Goal: Task Accomplishment & Management: Complete application form

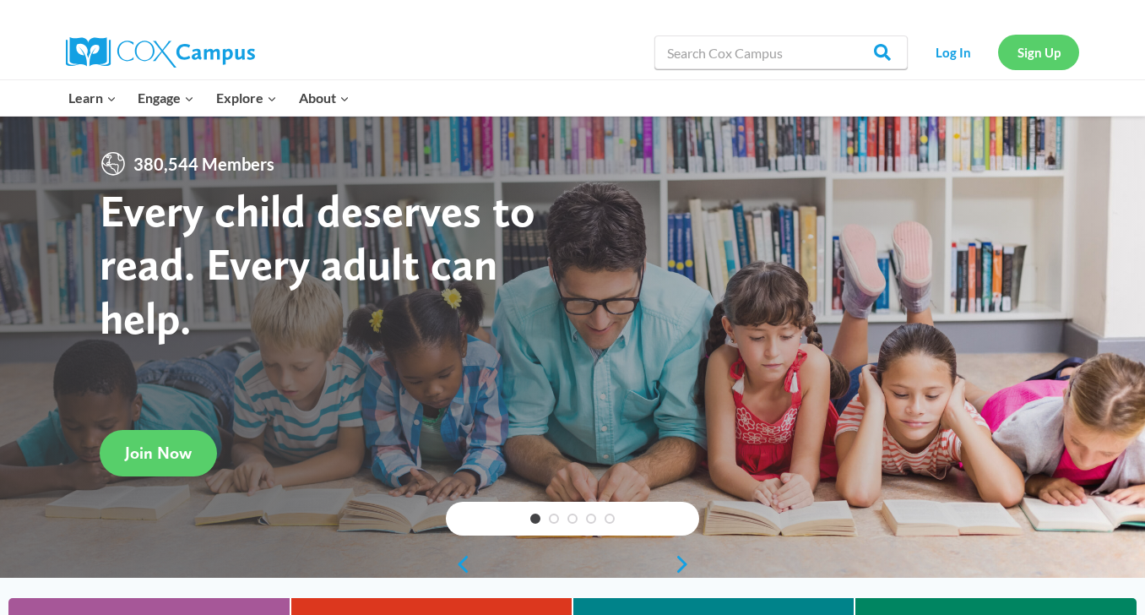
click at [1041, 49] on link "Sign Up" at bounding box center [1038, 52] width 81 height 35
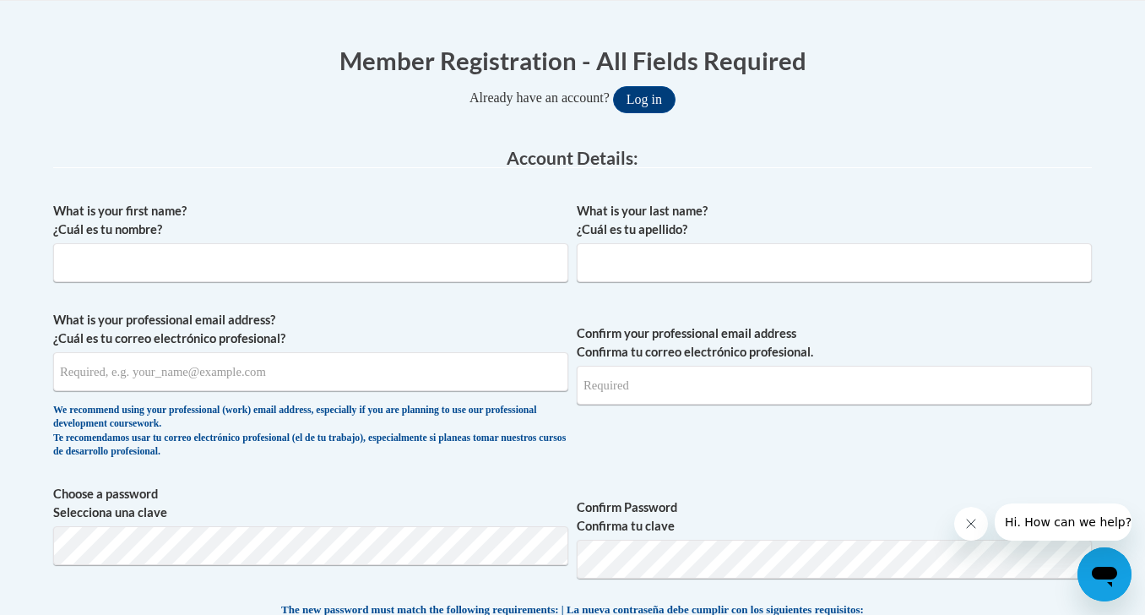
scroll to position [317, 0]
click at [327, 271] on input "What is your first name? ¿Cuál es tu nombre?" at bounding box center [310, 261] width 515 height 39
type input "Jamie"
type input "Nestle"
type input "nestlej@landmarkacademy.net"
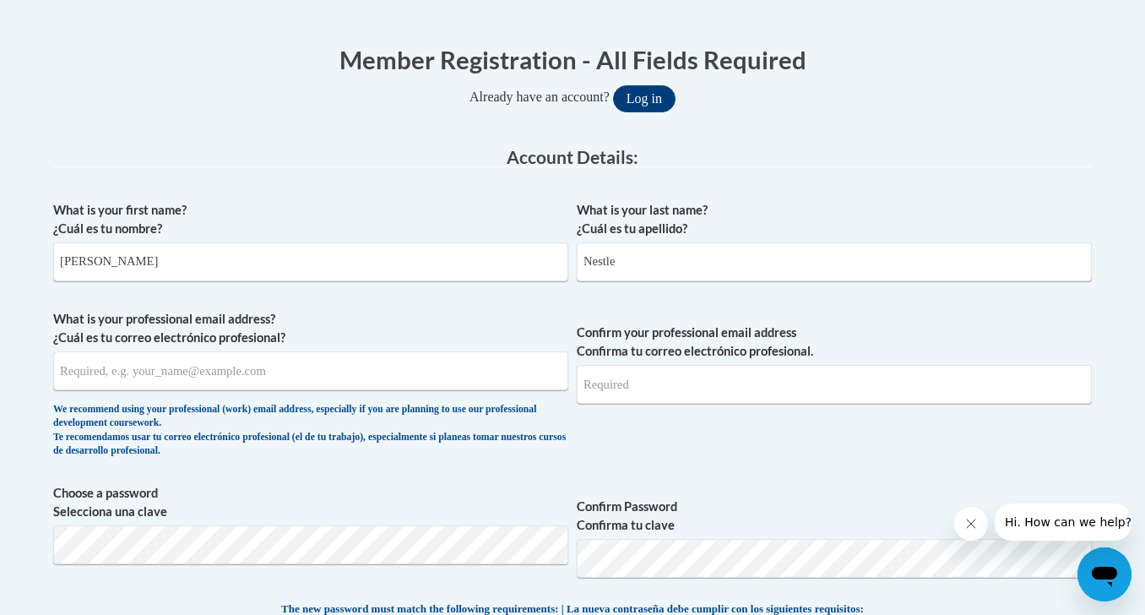
type input "nestlej@landmarkacademy.net"
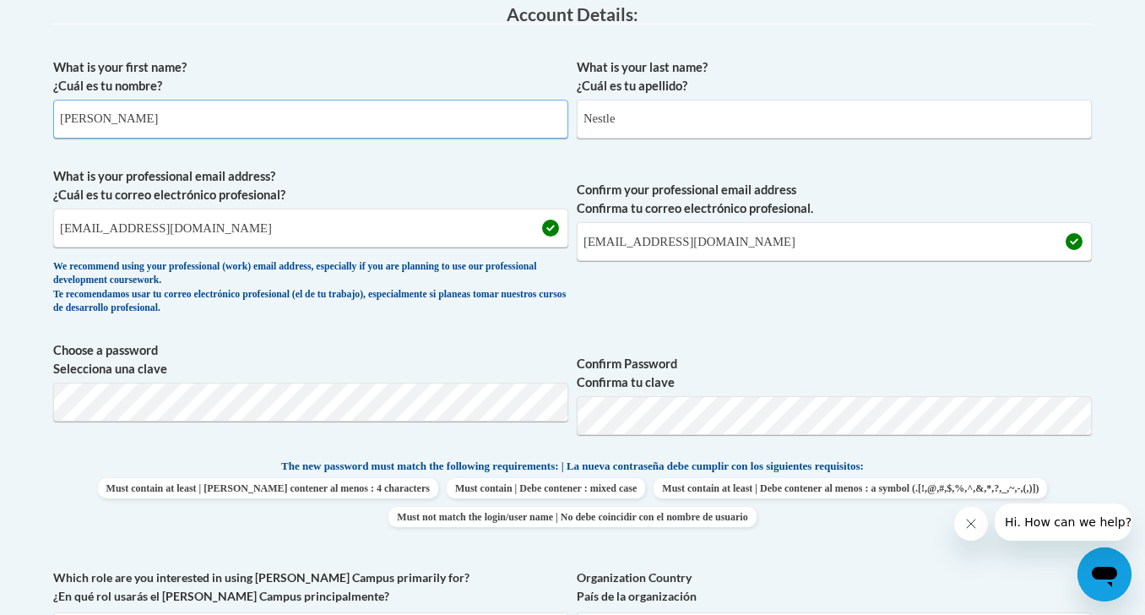
scroll to position [468, 0]
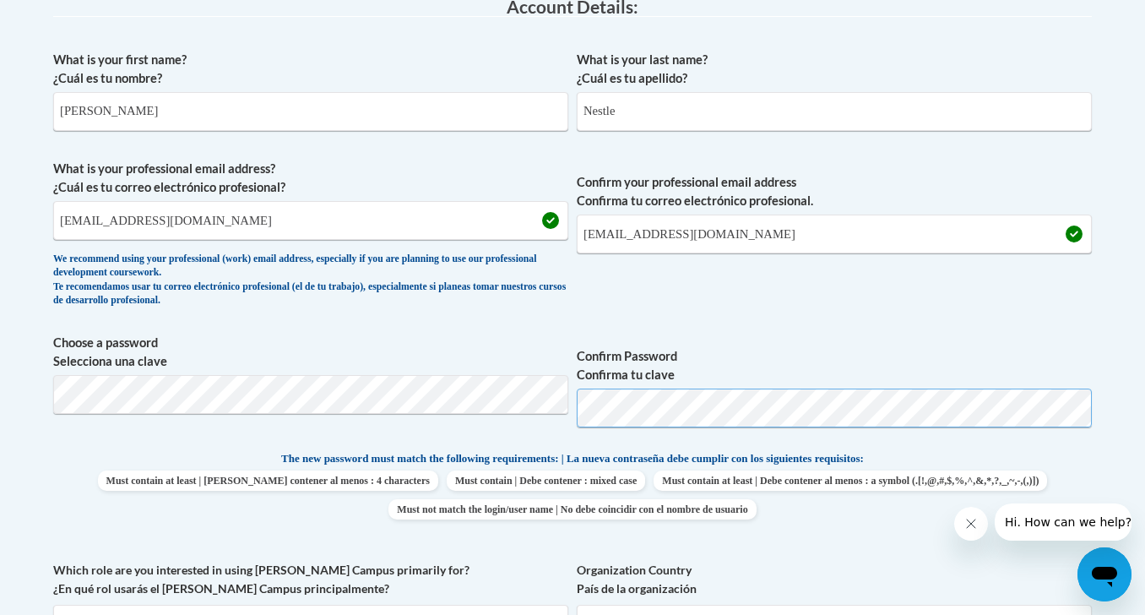
click at [557, 407] on span "Choose a password Selecciona una clave Confirm Password Confirma tu clave" at bounding box center [572, 387] width 1039 height 107
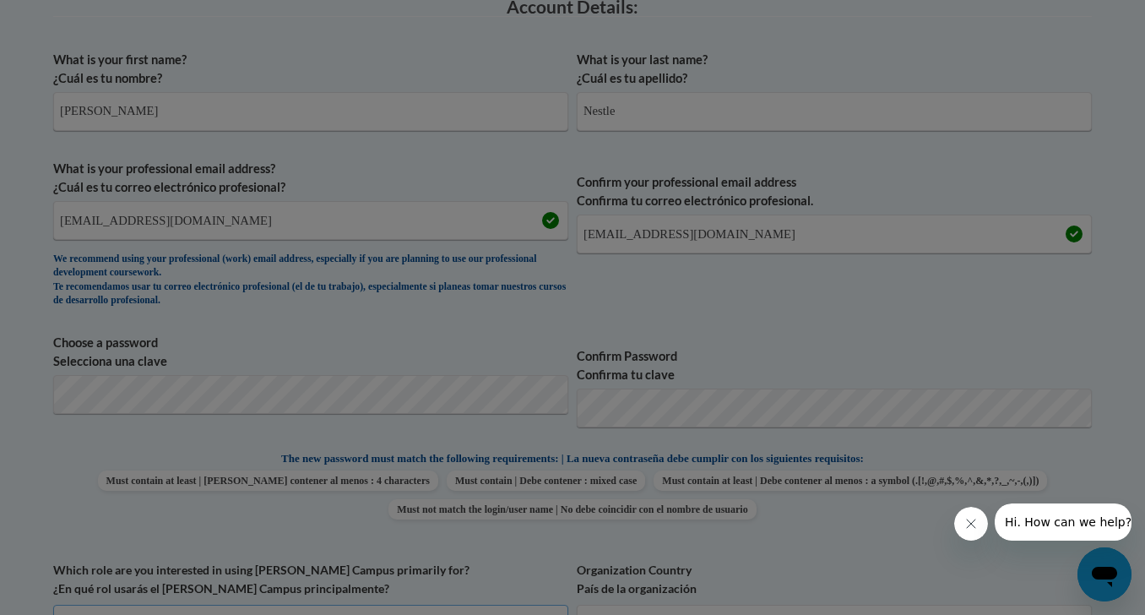
scroll to position [496, 0]
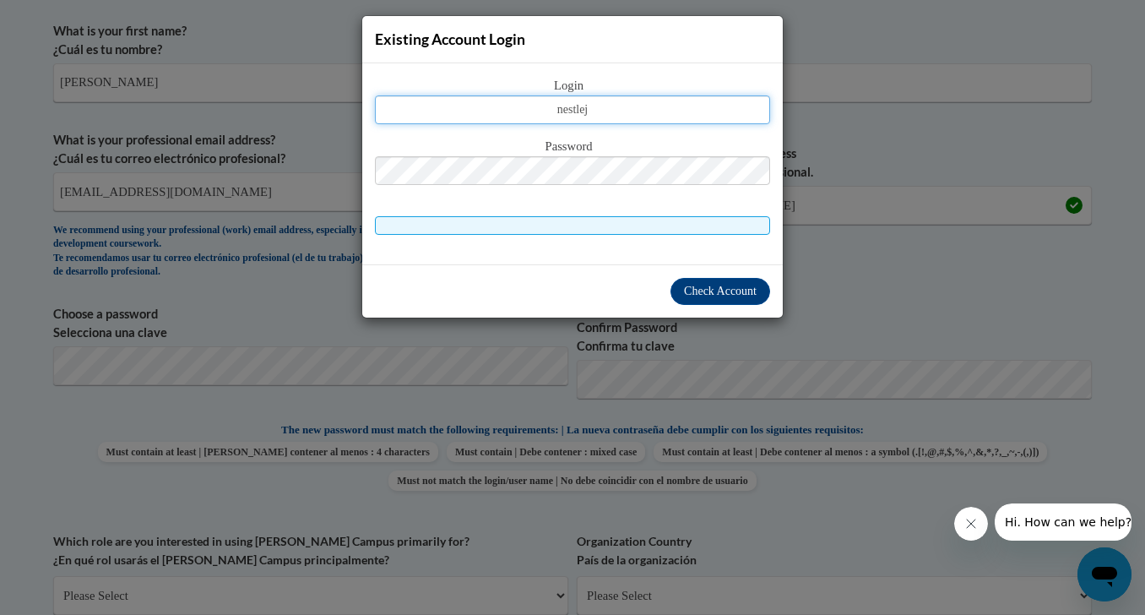
type input "nestlej@landmarkacademy.net"
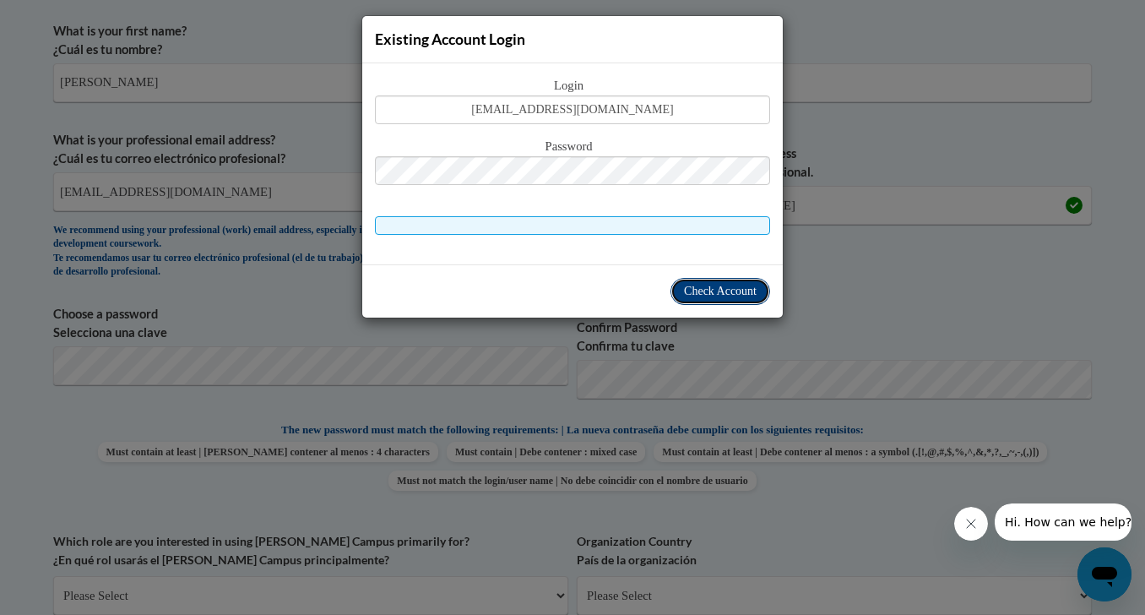
click at [720, 297] on span "Check Account" at bounding box center [720, 291] width 73 height 13
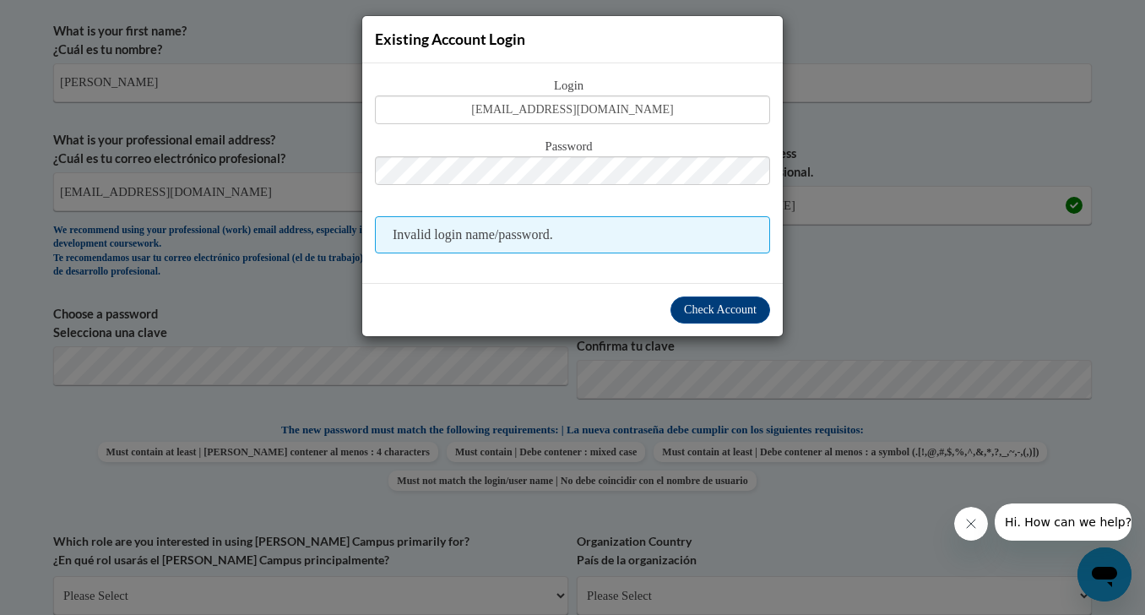
click at [807, 270] on div "Existing Account Login Login nestlej@landmarkacademy.net Password Invalid login…" at bounding box center [572, 307] width 1145 height 615
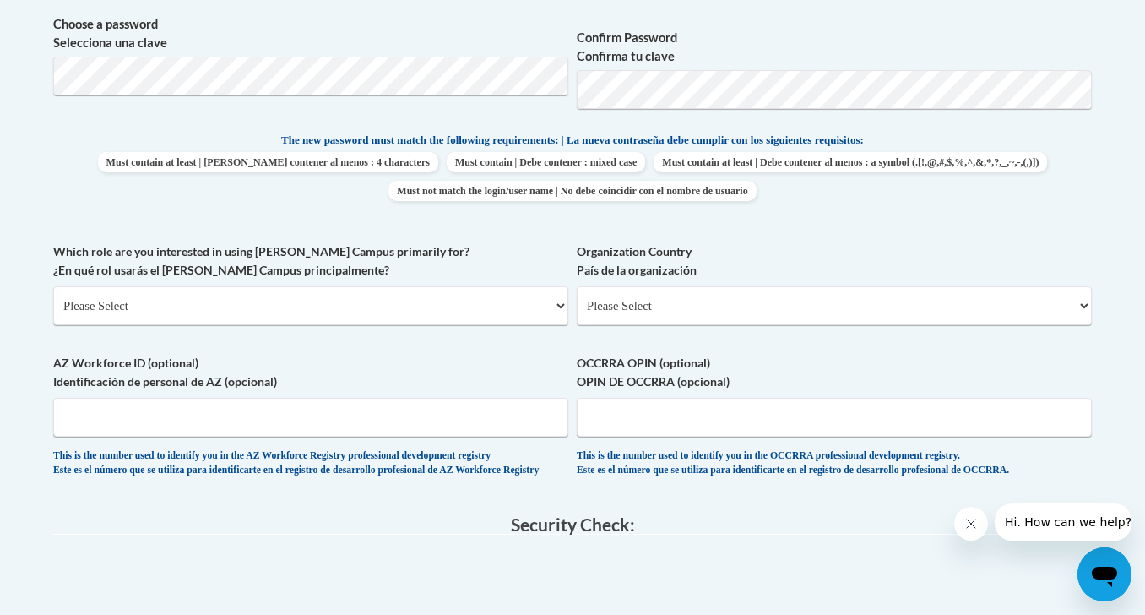
scroll to position [838, 0]
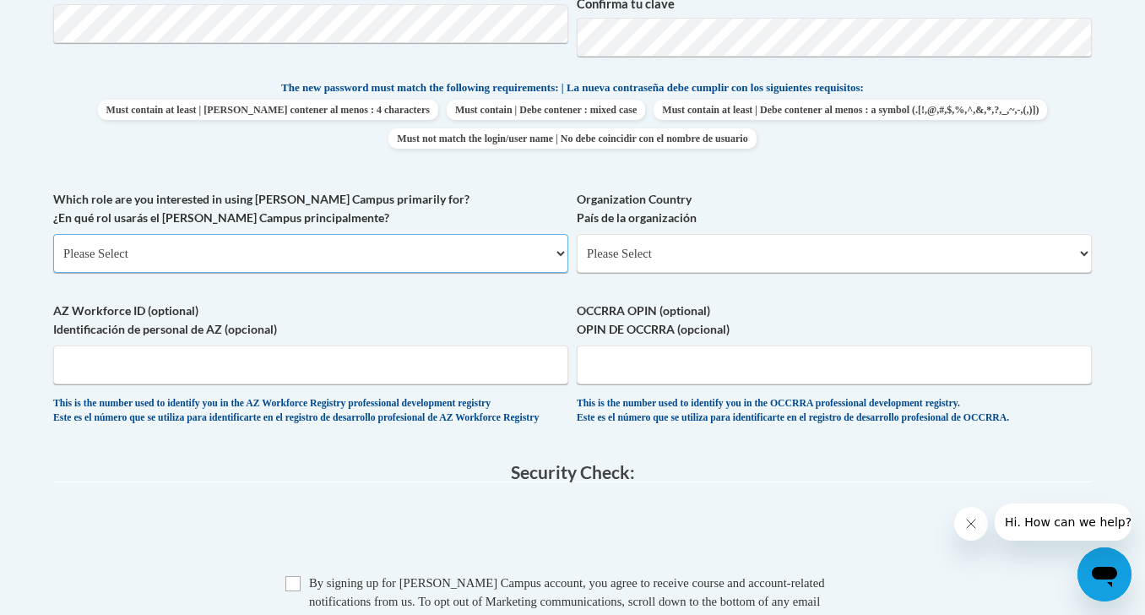
click at [323, 247] on select "Please Select College/University | Colegio/Universidad Community/Nonprofit Part…" at bounding box center [310, 253] width 515 height 39
select select "fbf2d438-af2f-41f8-98f1-81c410e29de3"
click at [53, 234] on select "Please Select College/University | Colegio/Universidad Community/Nonprofit Part…" at bounding box center [310, 253] width 515 height 39
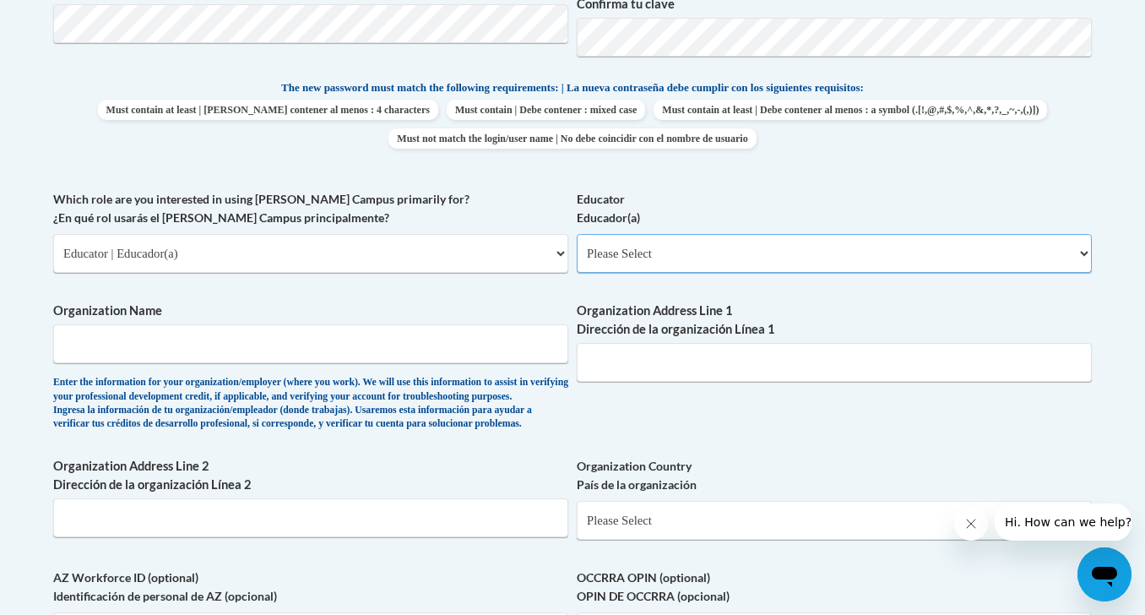
click at [667, 252] on select "Please Select Early Learning/Daycare Teacher/Family Home Care Provider | Maestr…" at bounding box center [834, 253] width 515 height 39
select select "8e40623d-54d0-45cd-9f92-5df65cd3f8cf"
click at [577, 234] on select "Please Select Early Learning/Daycare Teacher/Family Home Care Provider | Maestr…" at bounding box center [834, 253] width 515 height 39
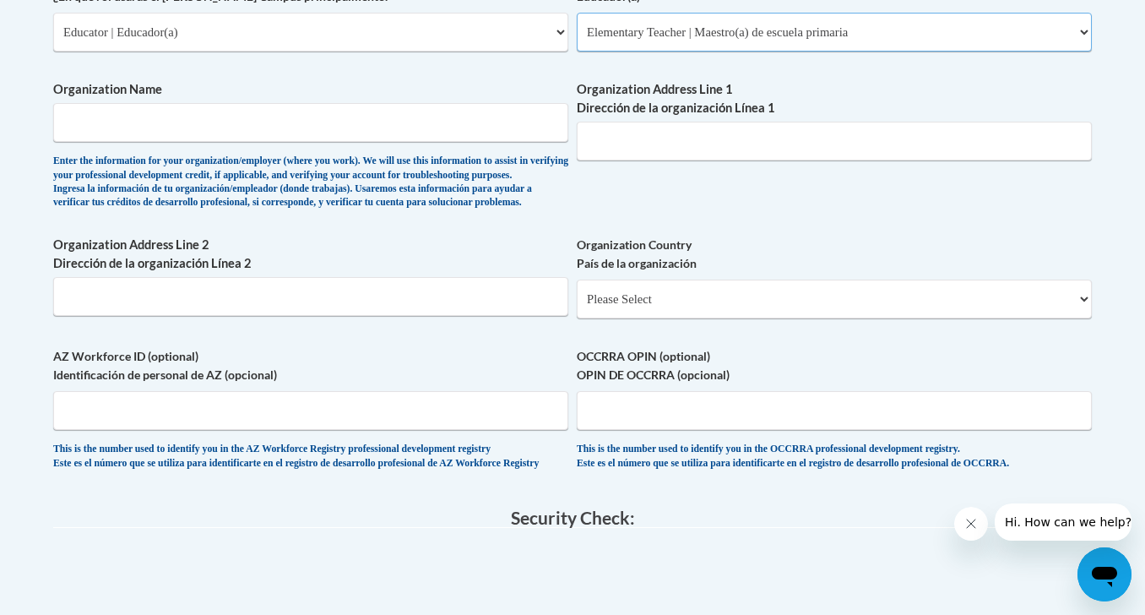
scroll to position [1059, 0]
drag, startPoint x: 233, startPoint y: 129, endPoint x: 233, endPoint y: 119, distance: 10.1
click at [233, 119] on input "Organization Name" at bounding box center [310, 123] width 515 height 39
type input "Landmark Academy"
type input "4800 Lapeer Ave"
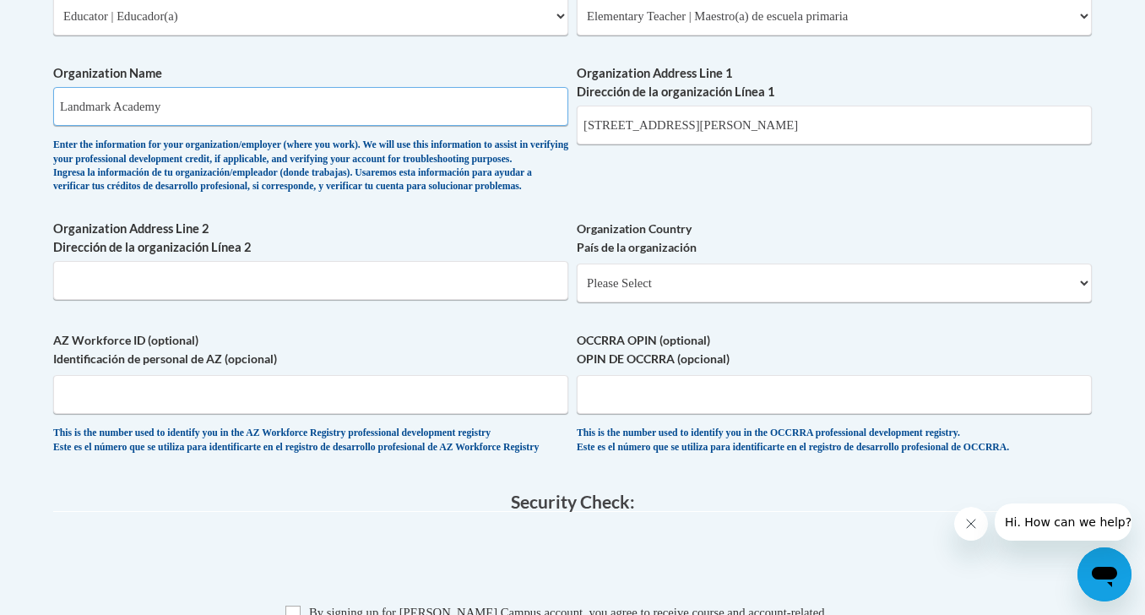
scroll to position [1091, 0]
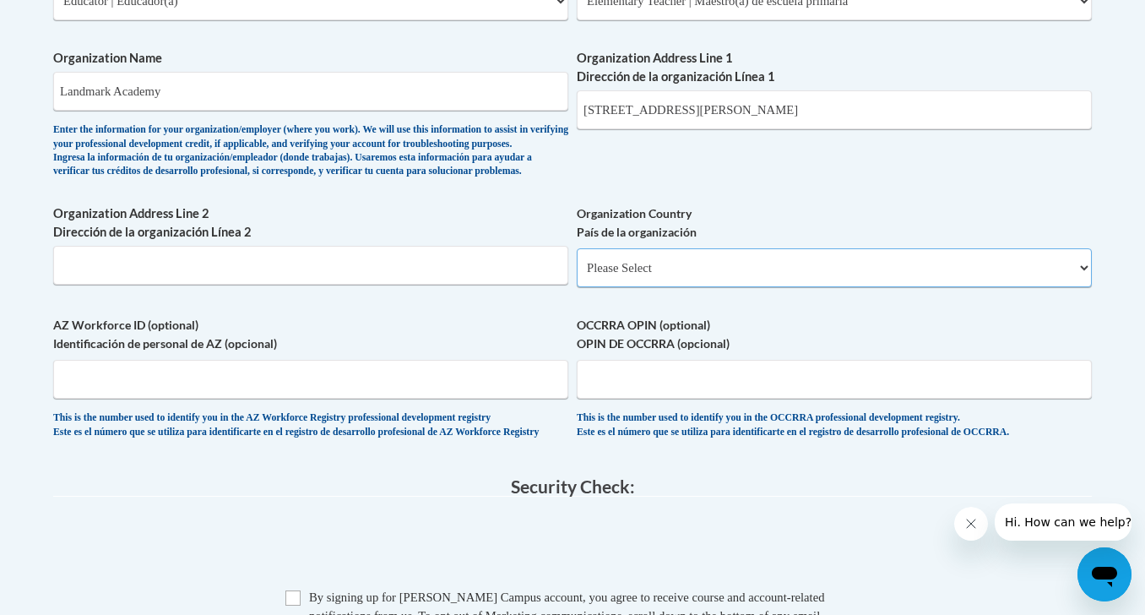
click at [621, 287] on select "Please Select United States | Estados Unidos Outside of the United States | Fue…" at bounding box center [834, 267] width 515 height 39
select select "ad49bcad-a171-4b2e-b99c-48b446064914"
click at [577, 275] on select "Please Select United States | Estados Unidos Outside of the United States | Fue…" at bounding box center [834, 267] width 515 height 39
select select
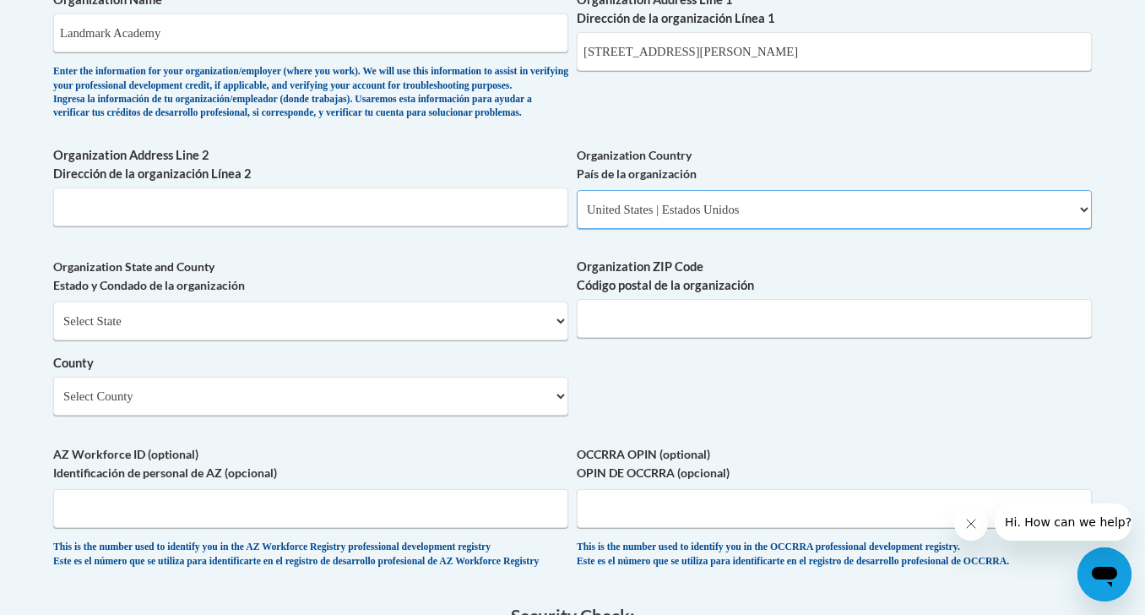
scroll to position [1168, 0]
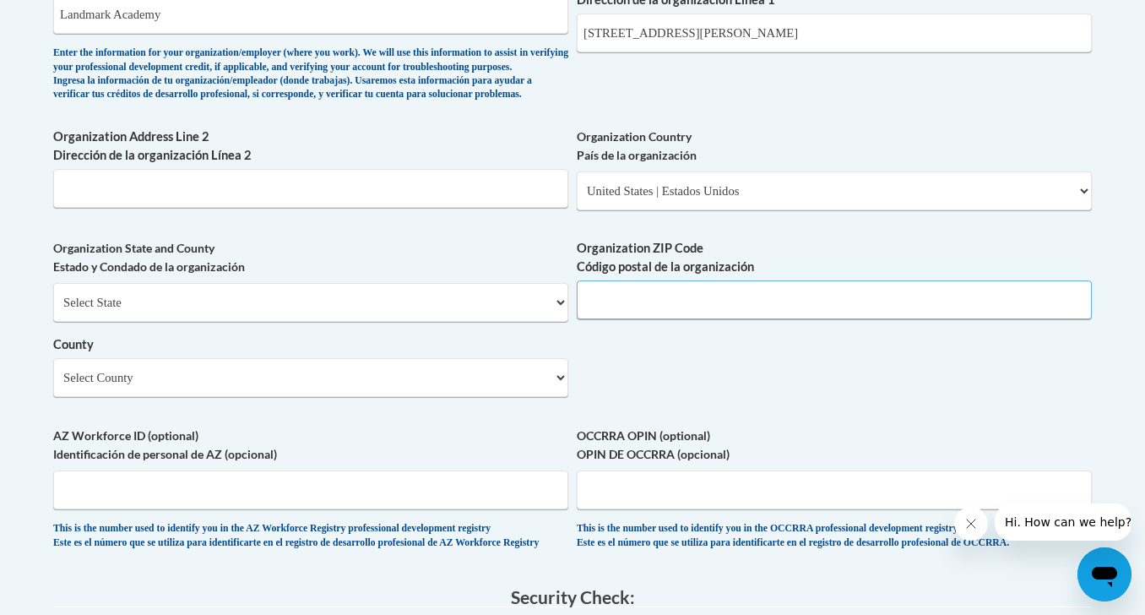
click at [655, 319] on input "Organization ZIP Code Código postal de la organización" at bounding box center [834, 299] width 515 height 39
type input "48074"
click at [346, 397] on select "Select County Alcona Alger Allegan Alpena Antrim Arenac Baraga Barry Bay Benzie…" at bounding box center [310, 377] width 515 height 39
select select "St. Clair"
click at [53, 386] on select "Select County Alcona Alger Allegan Alpena Antrim Arenac Baraga Barry Bay Benzie…" at bounding box center [310, 377] width 515 height 39
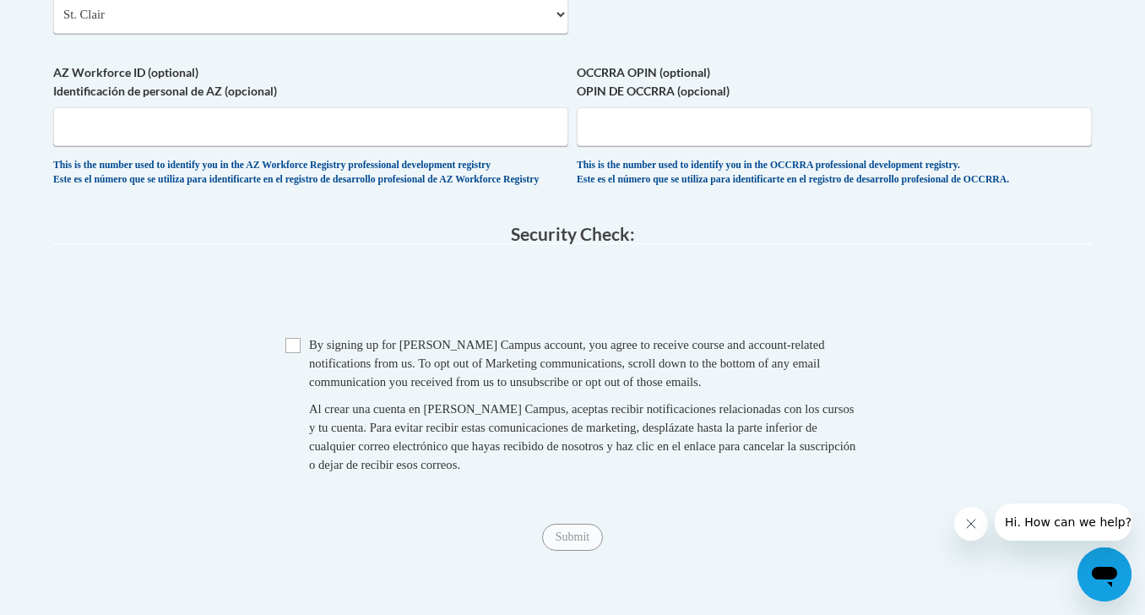
scroll to position [1591, 0]
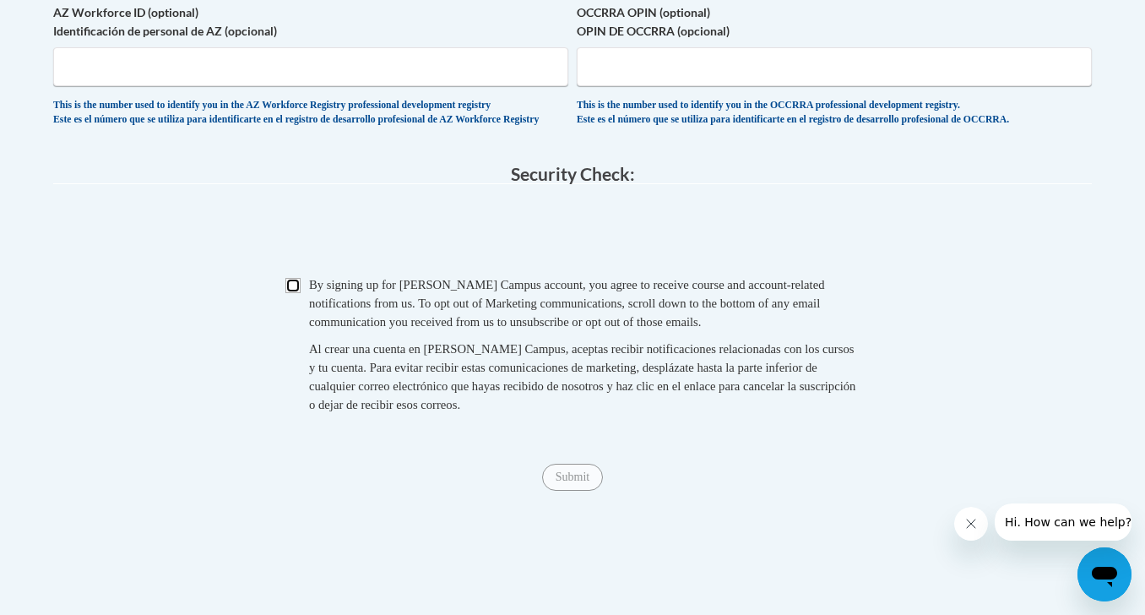
click at [290, 293] on input "Checkbox" at bounding box center [292, 285] width 15 height 15
checkbox input "true"
click at [570, 491] on input "Submit" at bounding box center [572, 477] width 61 height 27
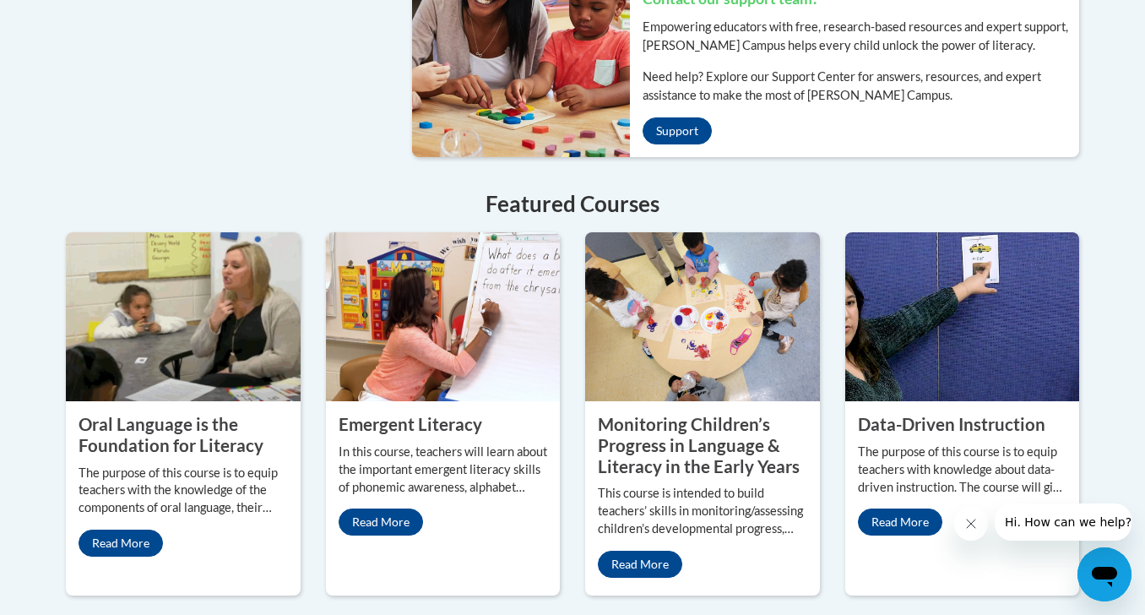
scroll to position [1376, 0]
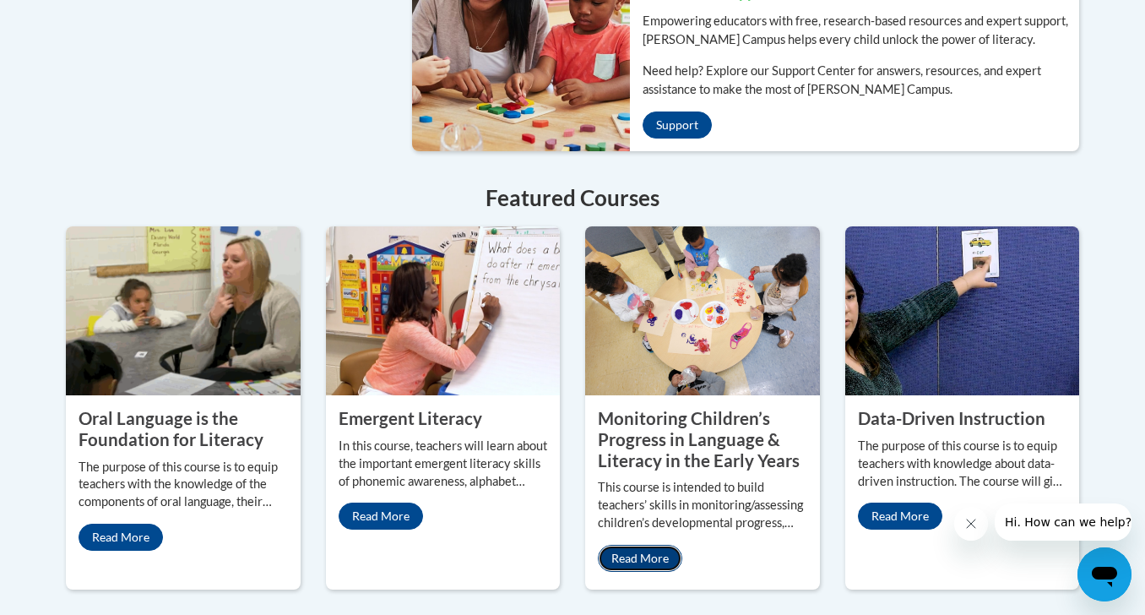
click at [632, 545] on link "Read More" at bounding box center [640, 558] width 84 height 27
click at [884, 502] on link "Read More" at bounding box center [900, 515] width 84 height 27
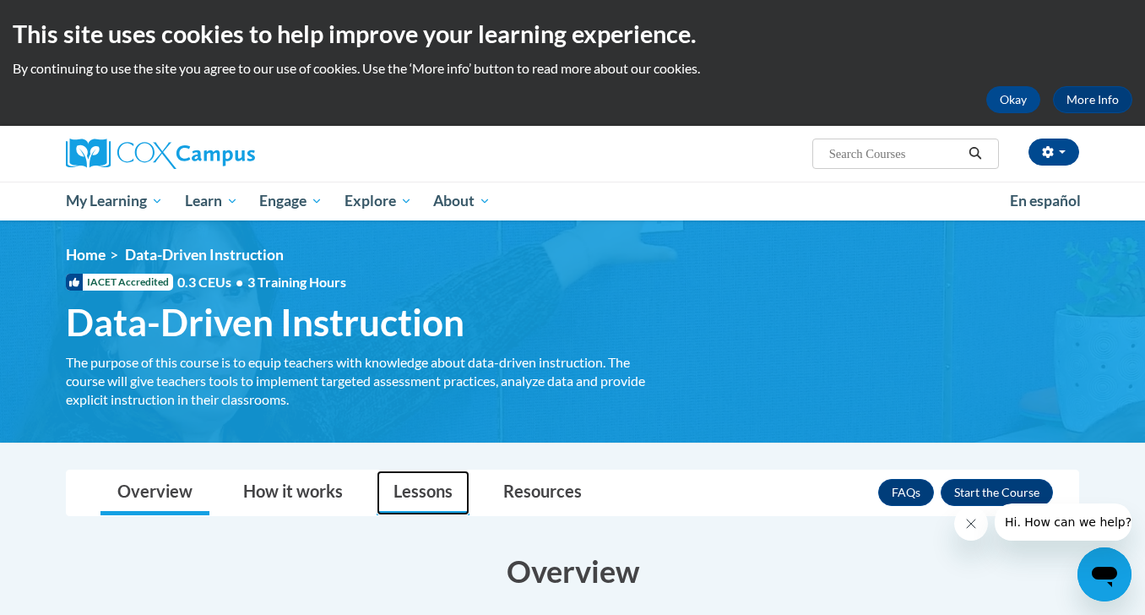
click at [428, 486] on link "Lessons" at bounding box center [423, 492] width 93 height 45
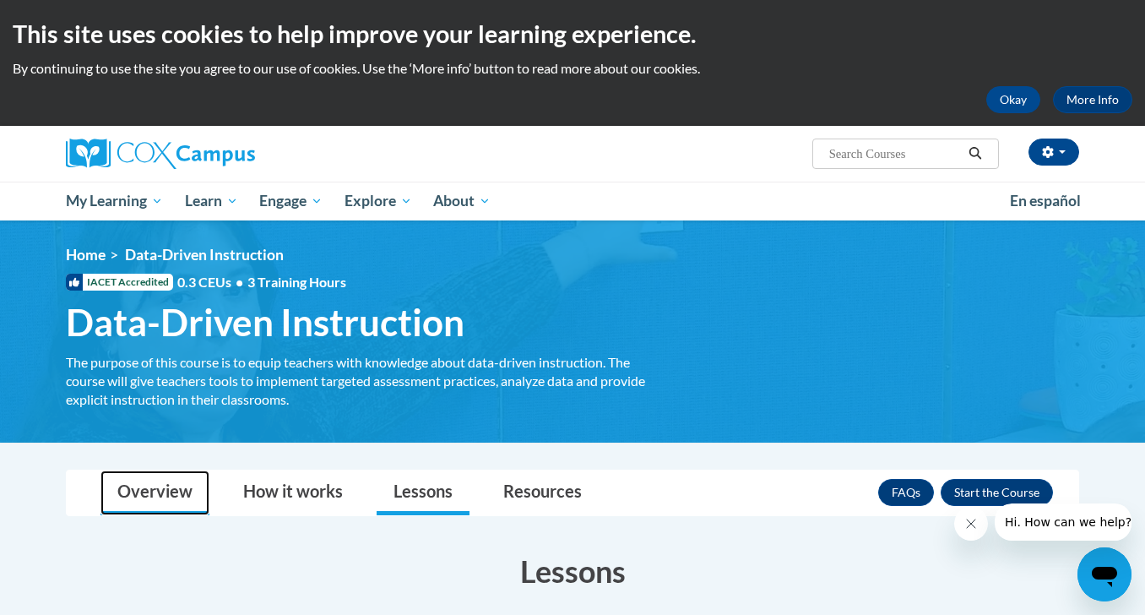
click at [164, 486] on link "Overview" at bounding box center [154, 492] width 109 height 45
